Goal: Navigation & Orientation: Find specific page/section

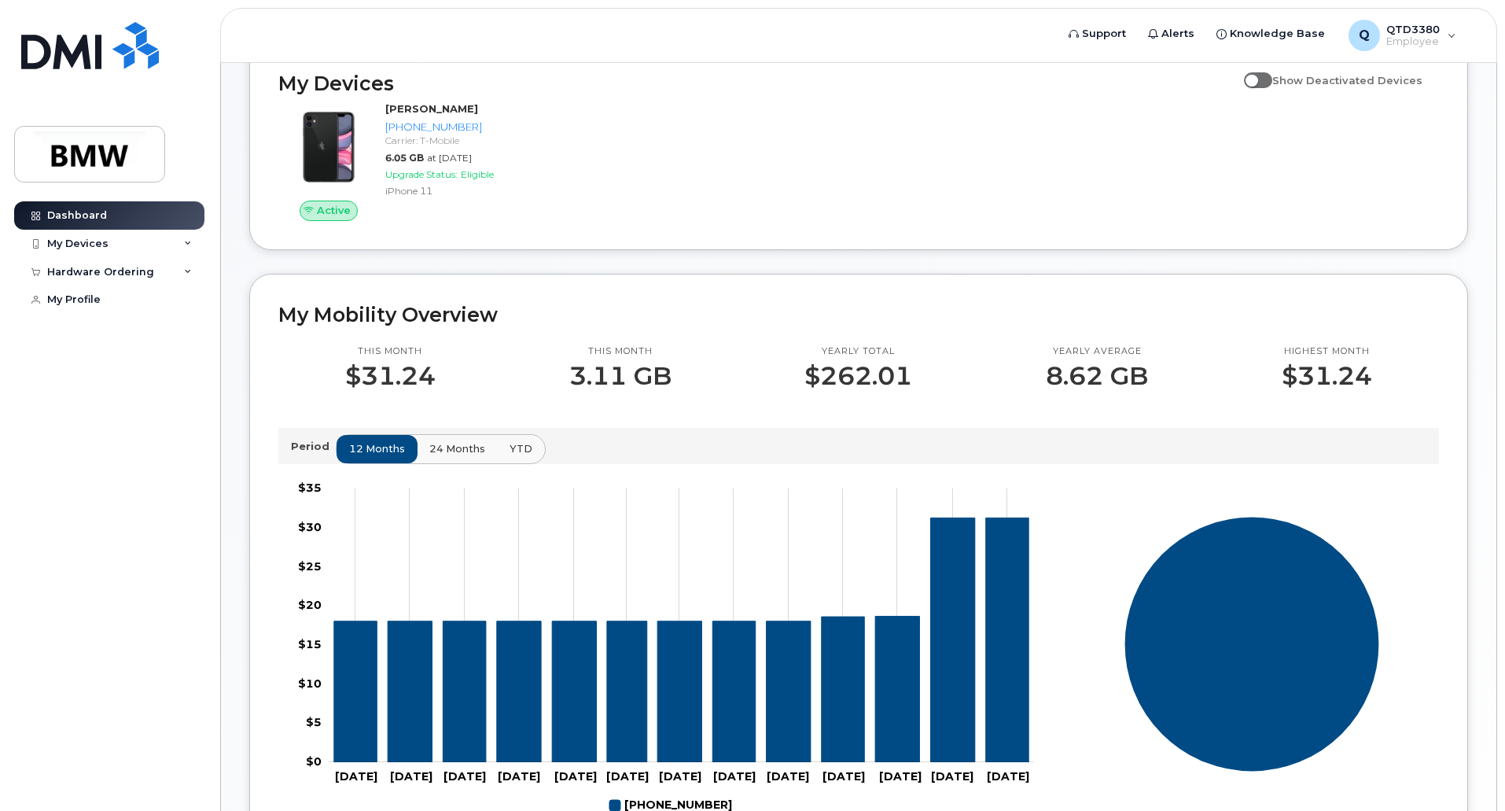
scroll to position [236, 0]
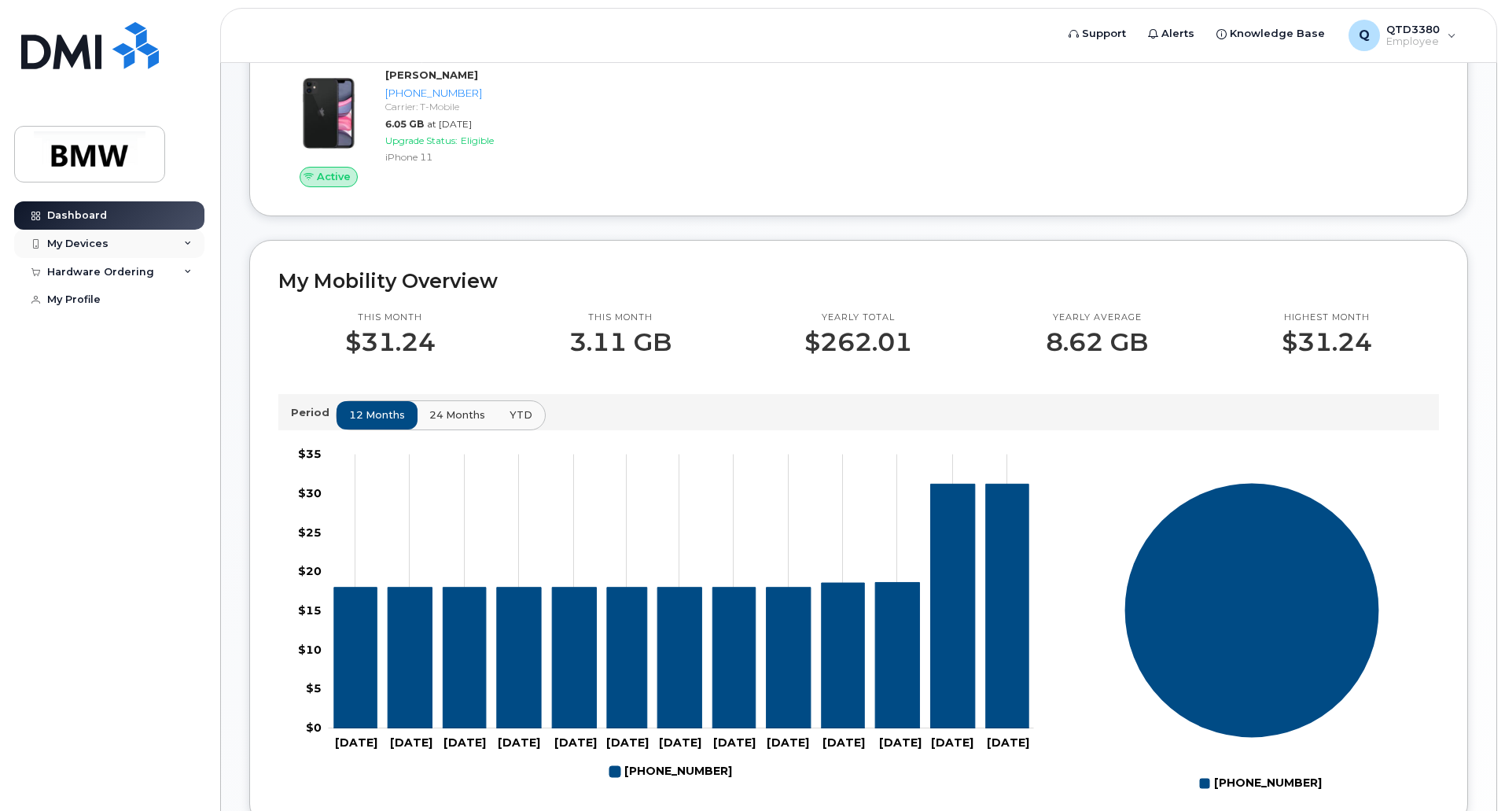
click at [189, 244] on icon at bounding box center [188, 244] width 8 height 8
click at [193, 371] on div "Hardware Ordering" at bounding box center [109, 357] width 190 height 28
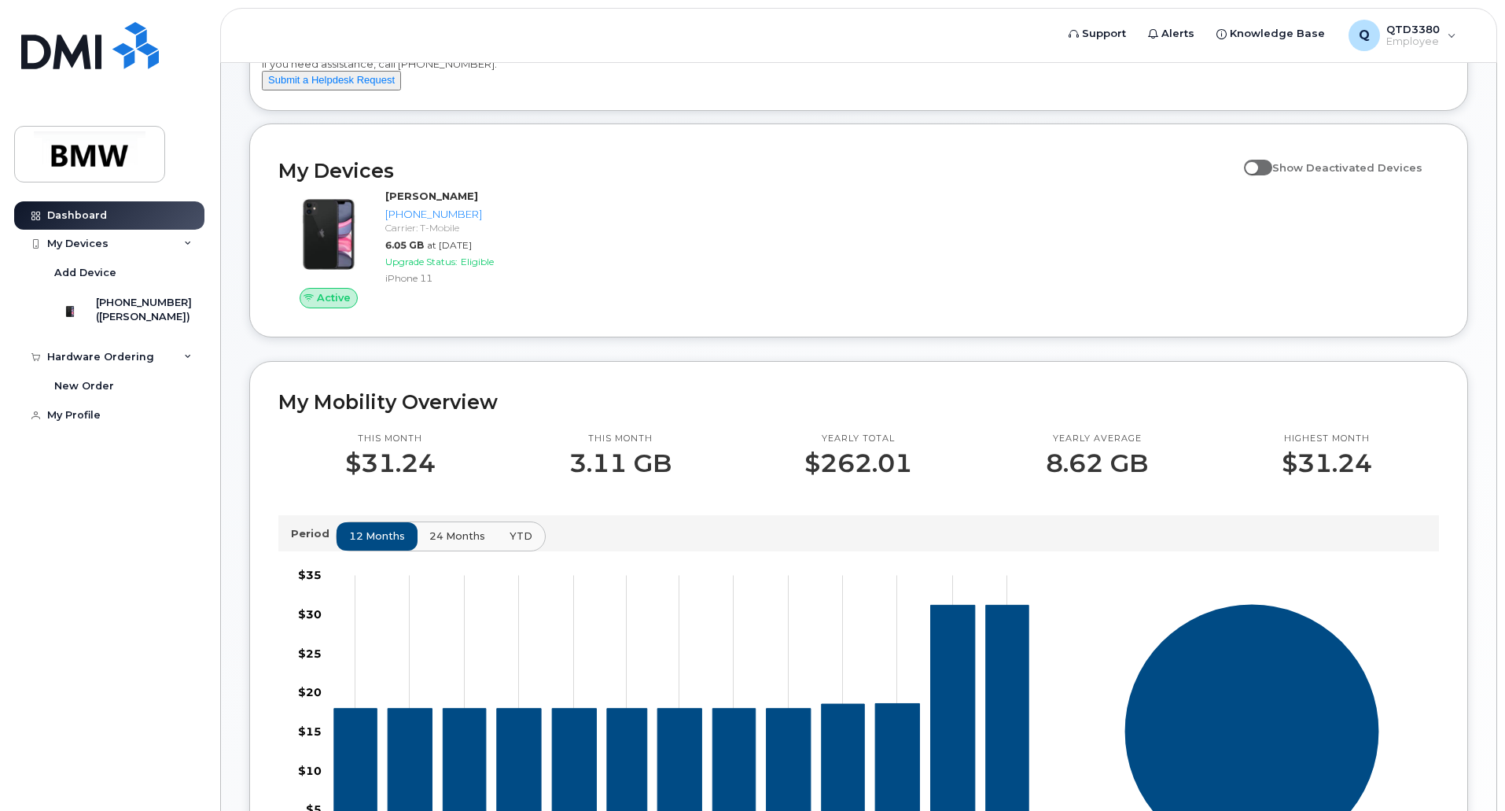
scroll to position [0, 0]
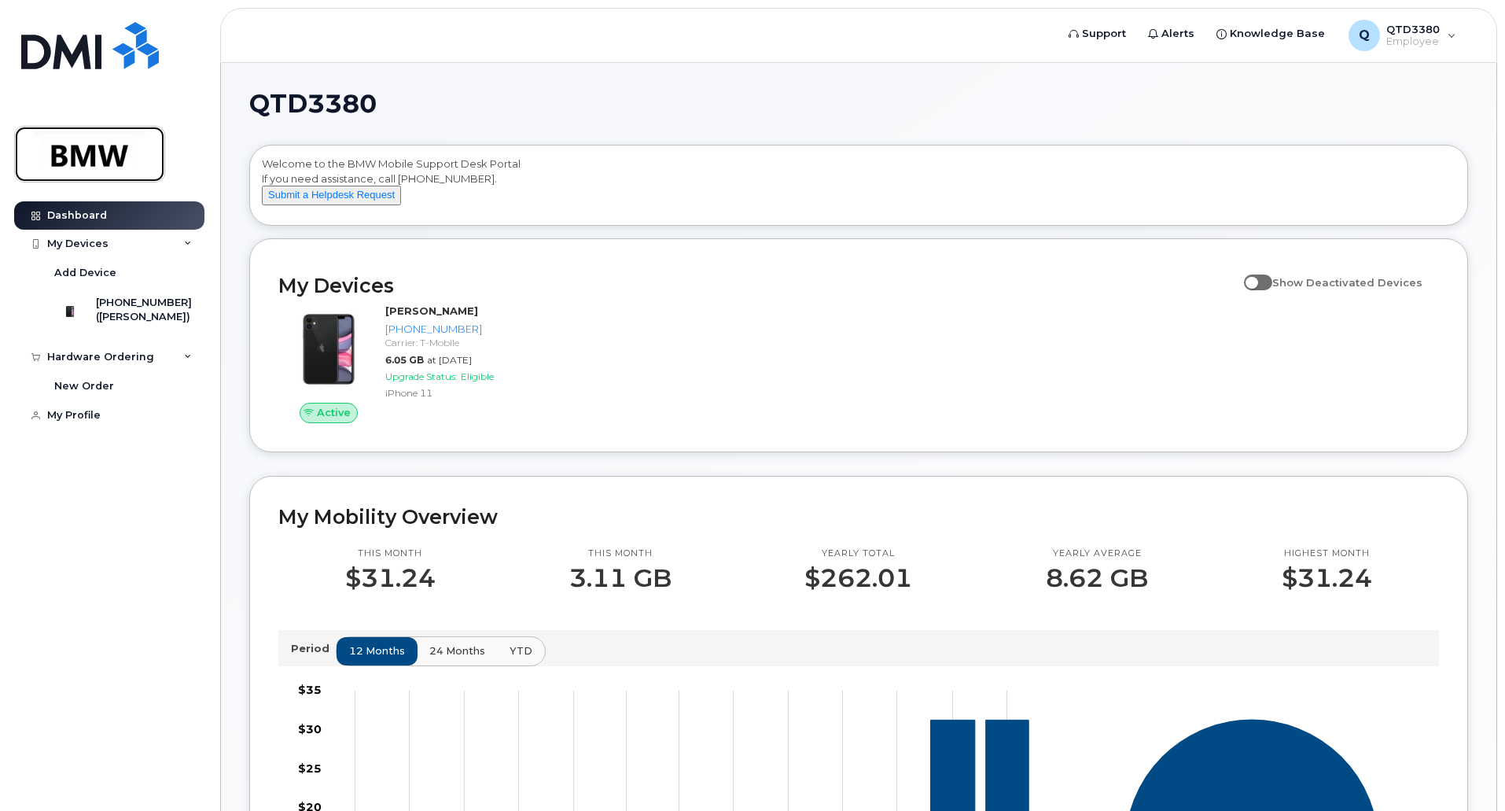
click at [126, 153] on img at bounding box center [89, 154] width 121 height 46
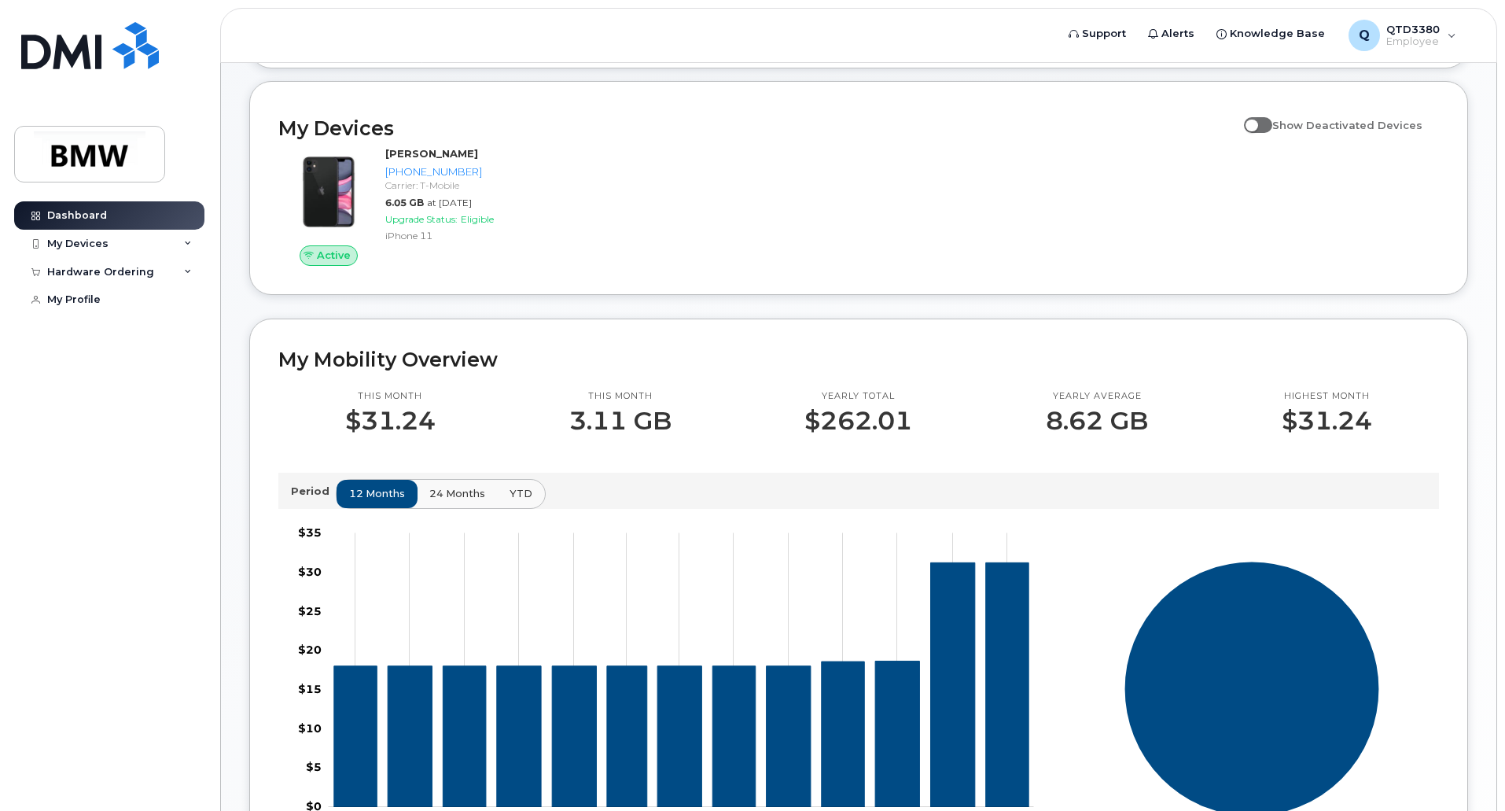
scroll to position [79, 0]
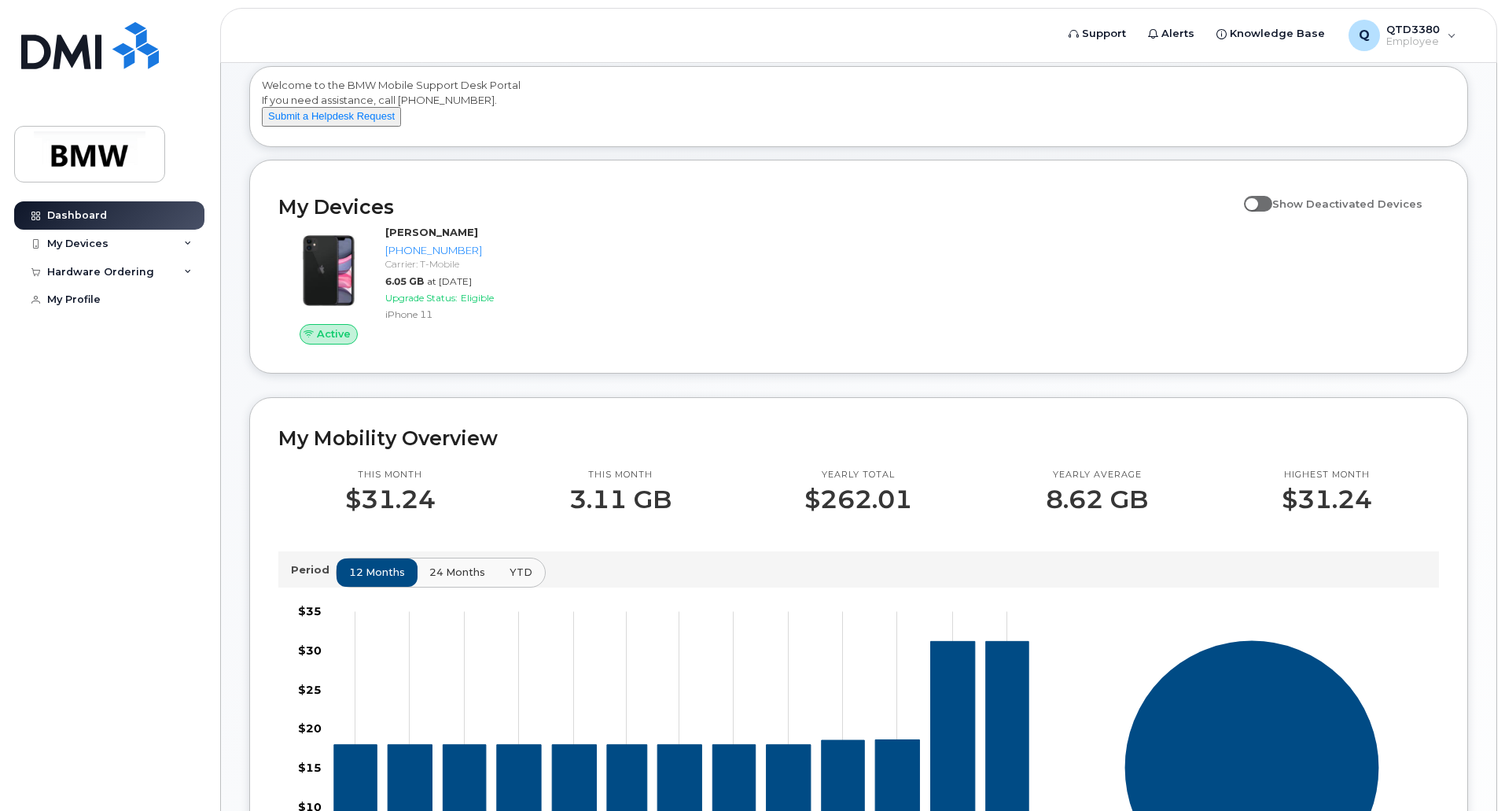
click at [1256, 201] on input "Show Deactivated Devices" at bounding box center [1250, 195] width 13 height 13
click at [1272, 211] on span at bounding box center [1258, 204] width 28 height 16
click at [1256, 201] on input "Show Deactivated Devices" at bounding box center [1250, 195] width 13 height 13
checkbox input "false"
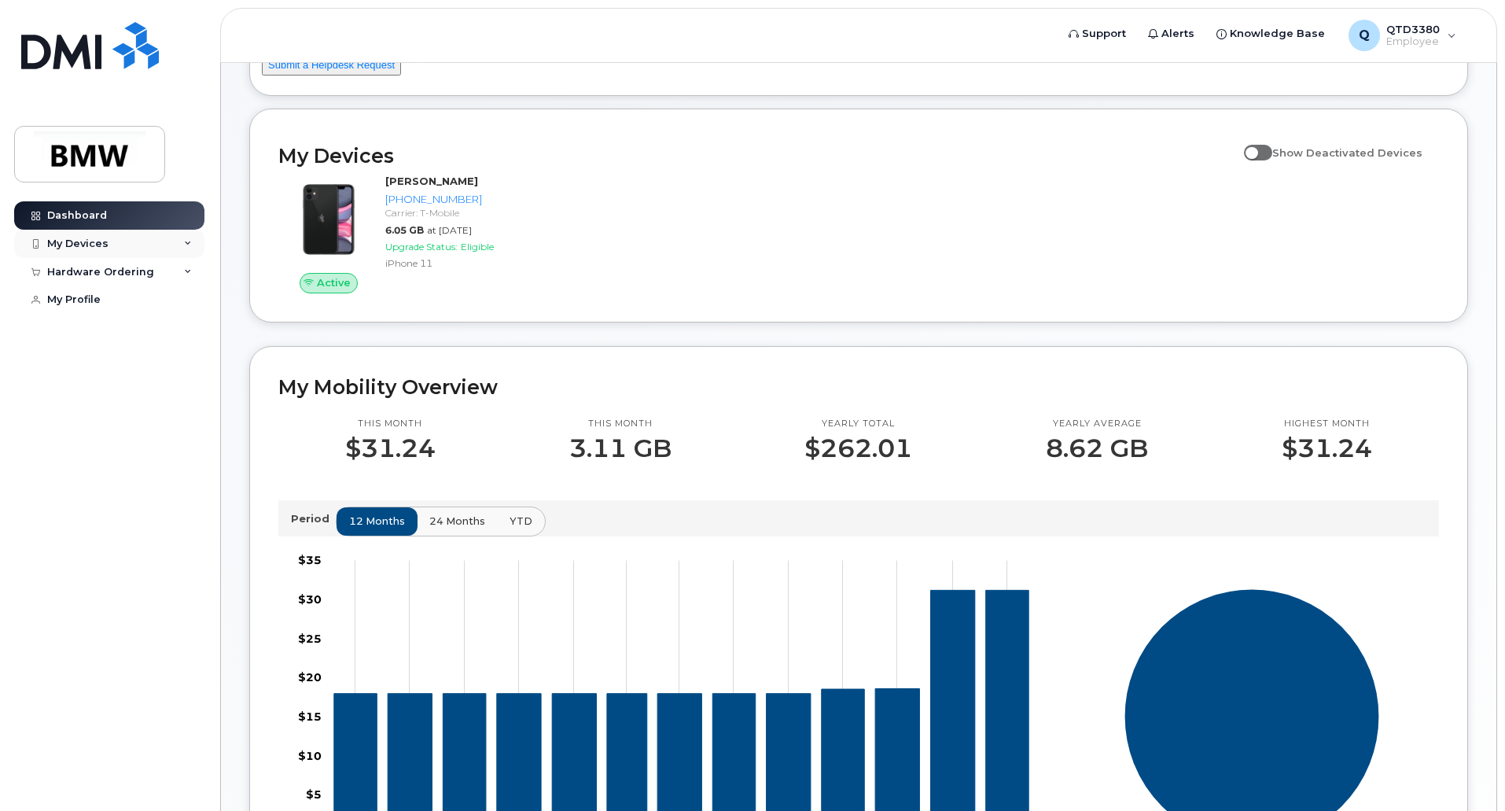
scroll to position [157, 0]
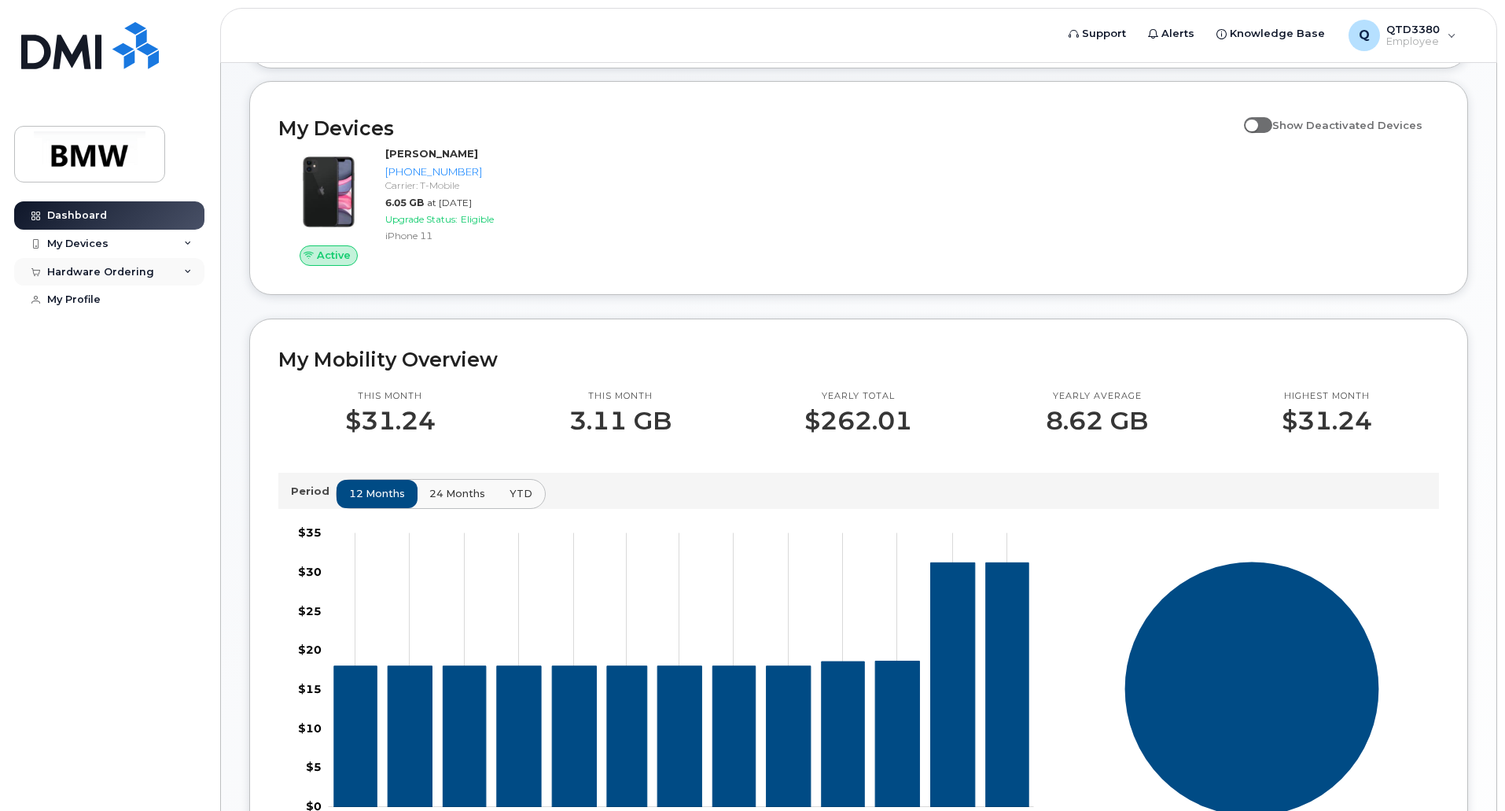
click at [199, 269] on div "Hardware Ordering" at bounding box center [109, 272] width 190 height 28
click at [189, 270] on icon at bounding box center [188, 272] width 8 height 8
click at [185, 241] on icon at bounding box center [188, 244] width 8 height 8
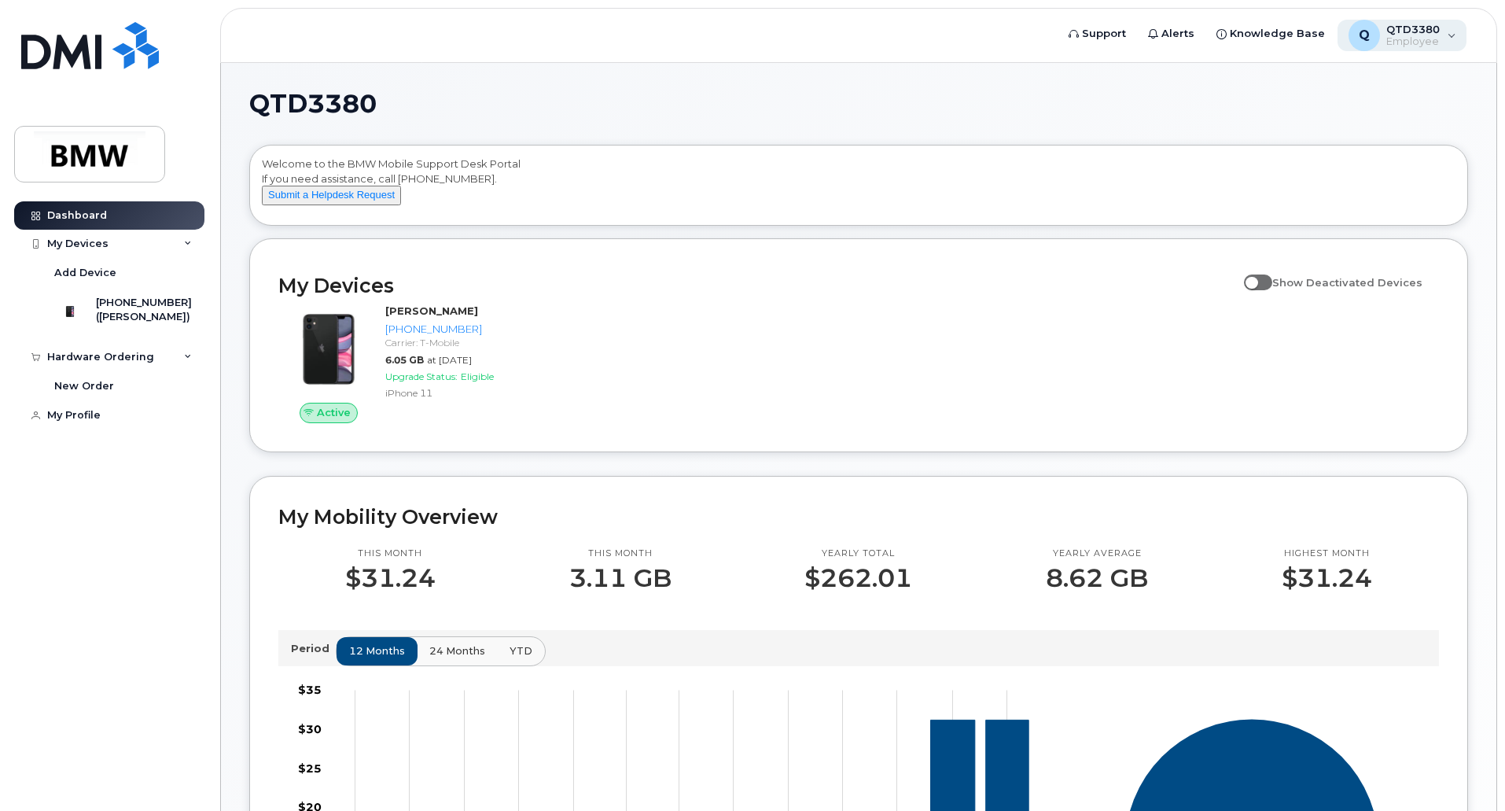
click at [1447, 41] on div "Q QTD3380 Employee" at bounding box center [1402, 35] width 130 height 31
click at [1445, 42] on div "Q QTD3380 Employee" at bounding box center [1402, 35] width 130 height 31
click at [1281, 34] on span "Knowledge Base" at bounding box center [1277, 34] width 95 height 16
